Goal: Transaction & Acquisition: Book appointment/travel/reservation

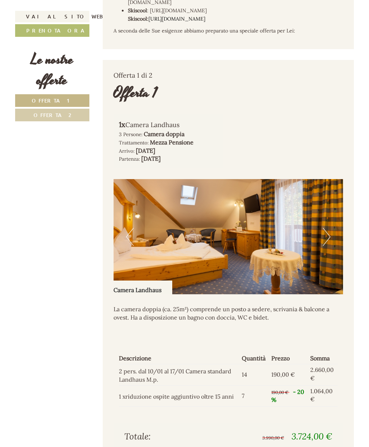
scroll to position [358, 0]
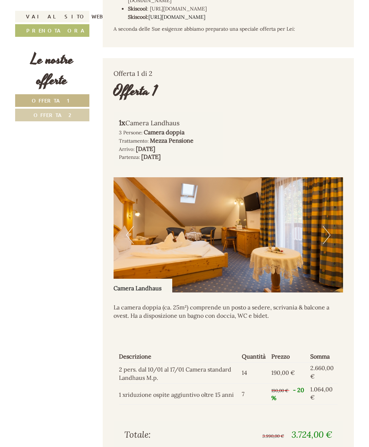
click at [325, 226] on button "Next" at bounding box center [327, 235] width 8 height 18
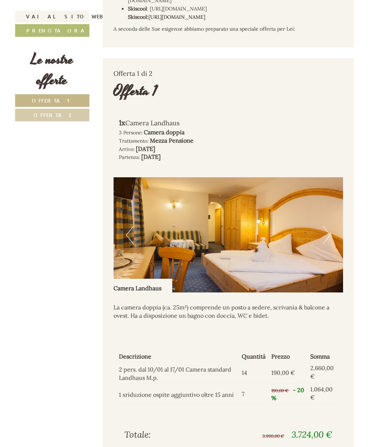
click at [331, 216] on img at bounding box center [229, 234] width 230 height 115
click at [323, 226] on button "Next" at bounding box center [327, 235] width 8 height 18
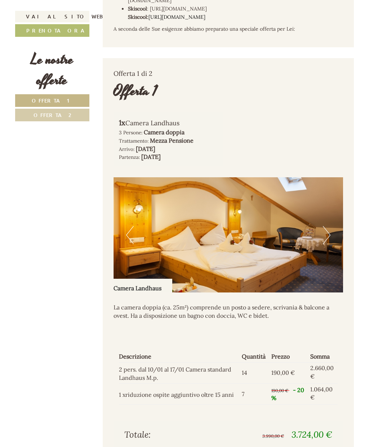
click at [325, 226] on button "Next" at bounding box center [327, 235] width 8 height 18
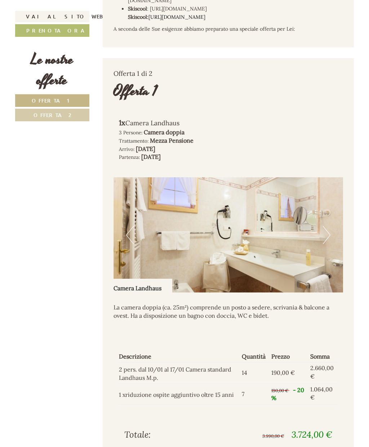
click at [325, 226] on button "Next" at bounding box center [327, 235] width 8 height 18
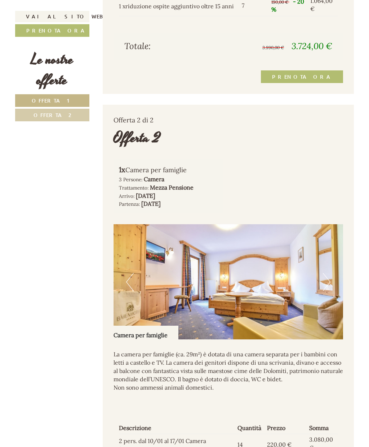
scroll to position [751, 0]
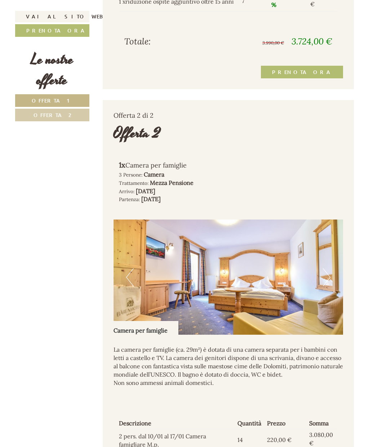
click at [327, 268] on button "Next" at bounding box center [327, 277] width 8 height 18
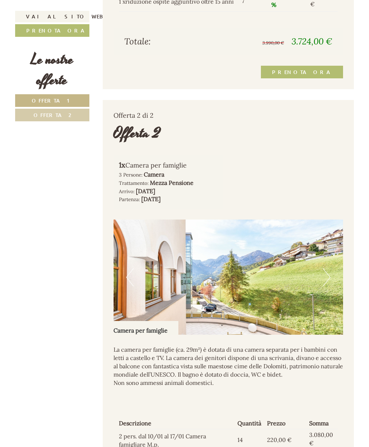
click at [329, 268] on button "Next" at bounding box center [327, 277] width 8 height 18
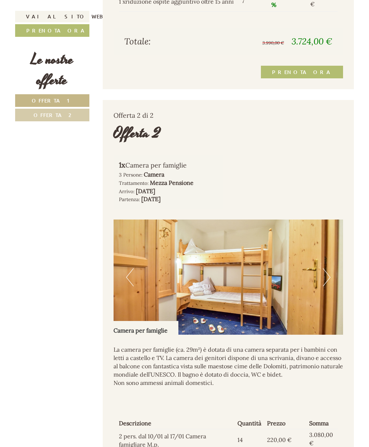
click at [327, 268] on button "Next" at bounding box center [327, 277] width 8 height 18
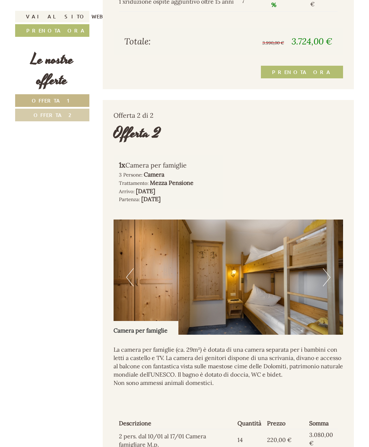
click at [328, 268] on button "Next" at bounding box center [327, 277] width 8 height 18
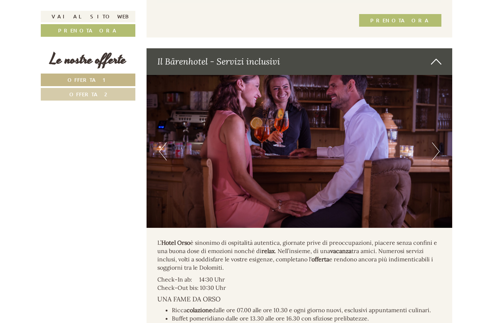
scroll to position [1271, 0]
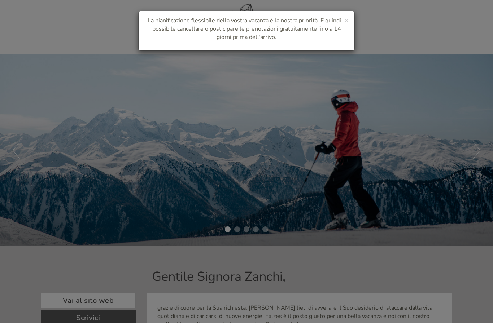
click at [59, 162] on div "× La pianificazione flessibile della vostra vacanza è la nostra priorità. E qui…" at bounding box center [246, 161] width 493 height 323
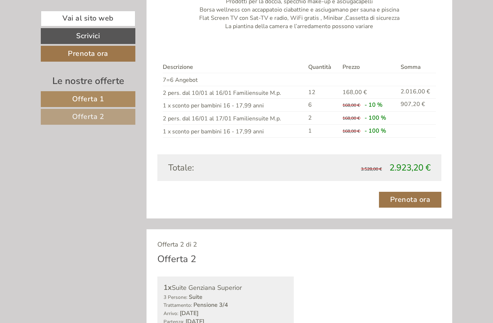
scroll to position [645, 0]
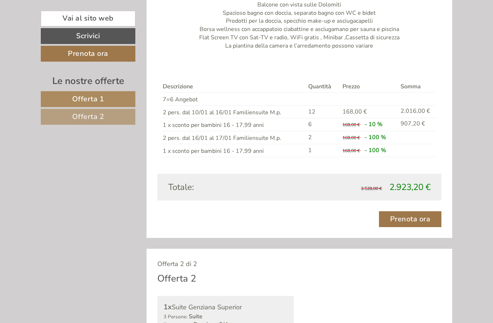
click at [78, 20] on link "Vai al sito web" at bounding box center [88, 19] width 95 height 16
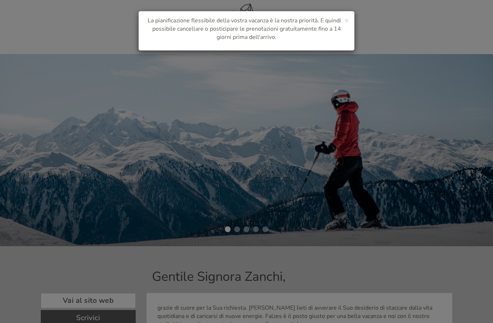
click at [71, 214] on div "× La pianificazione flessibile della vostra vacanza è la nostra priorità. E qui…" at bounding box center [246, 161] width 493 height 323
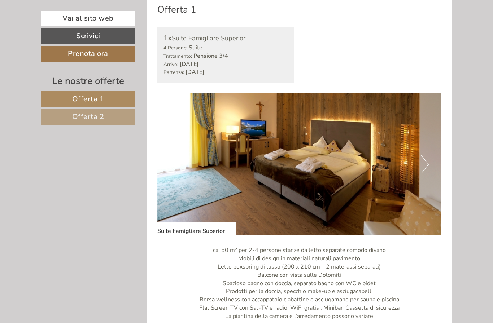
scroll to position [373, 0]
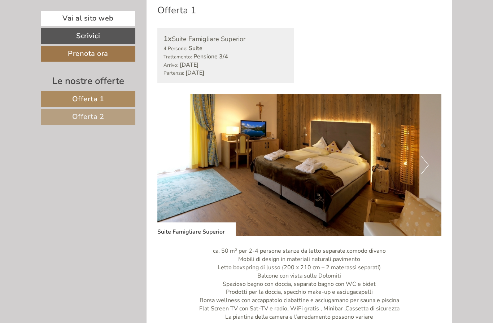
click at [425, 159] on button "Next" at bounding box center [425, 165] width 8 height 18
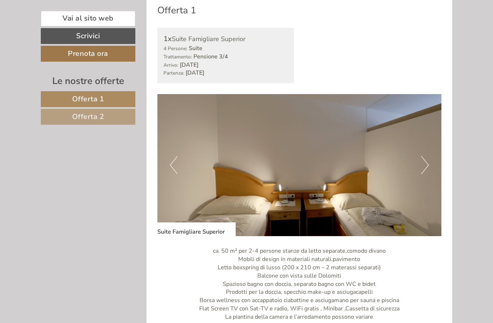
click at [426, 167] on button "Next" at bounding box center [425, 165] width 8 height 18
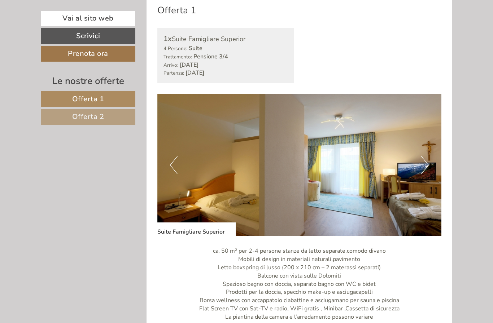
click at [423, 164] on button "Next" at bounding box center [425, 165] width 8 height 18
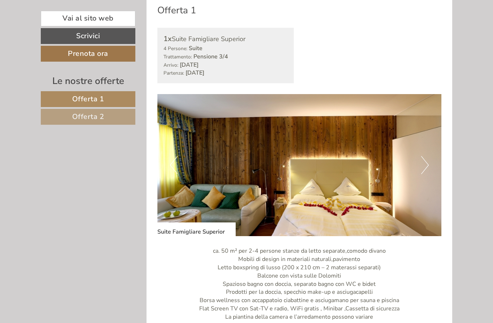
click at [422, 167] on button "Next" at bounding box center [425, 165] width 8 height 18
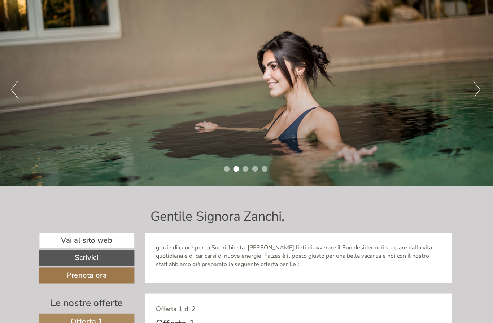
scroll to position [0, 0]
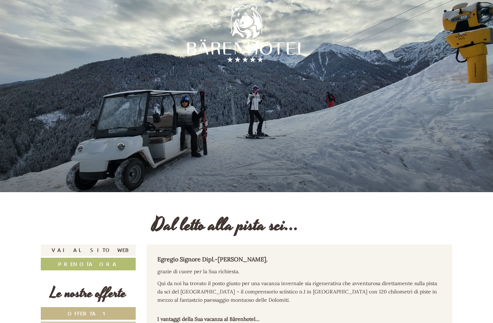
click at [252, 27] on div at bounding box center [246, 35] width 119 height 119
click at [242, 41] on div at bounding box center [246, 35] width 119 height 119
click at [57, 247] on link "Vai al sito web" at bounding box center [88, 251] width 95 height 12
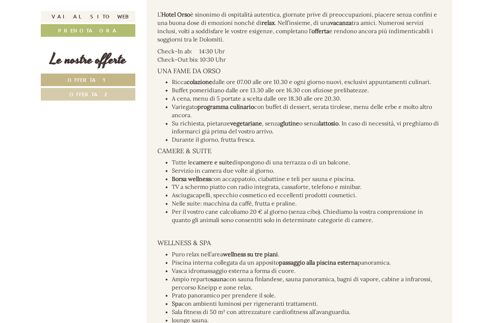
scroll to position [1527, 0]
click at [259, 291] on li "Prato panoramico per prendere il sole." at bounding box center [307, 295] width 270 height 8
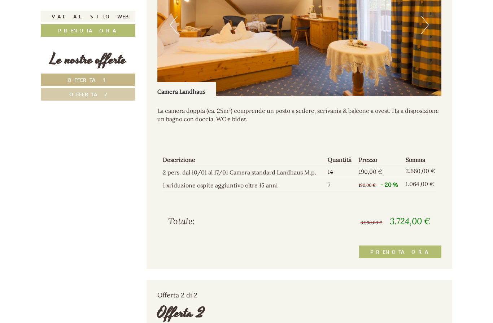
scroll to position [595, 0]
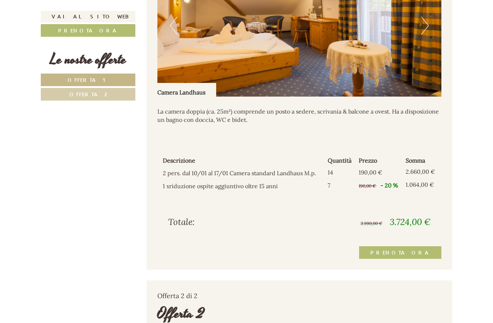
click at [419, 250] on link "Prenota ora" at bounding box center [400, 252] width 82 height 13
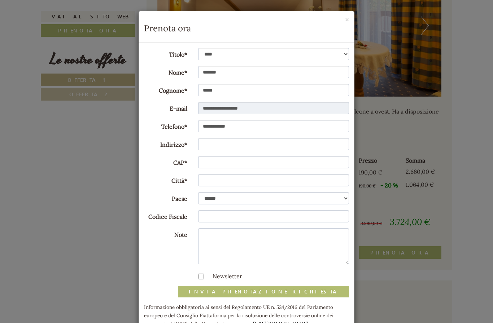
click at [76, 201] on div "**********" at bounding box center [246, 161] width 493 height 323
